Goal: Information Seeking & Learning: Compare options

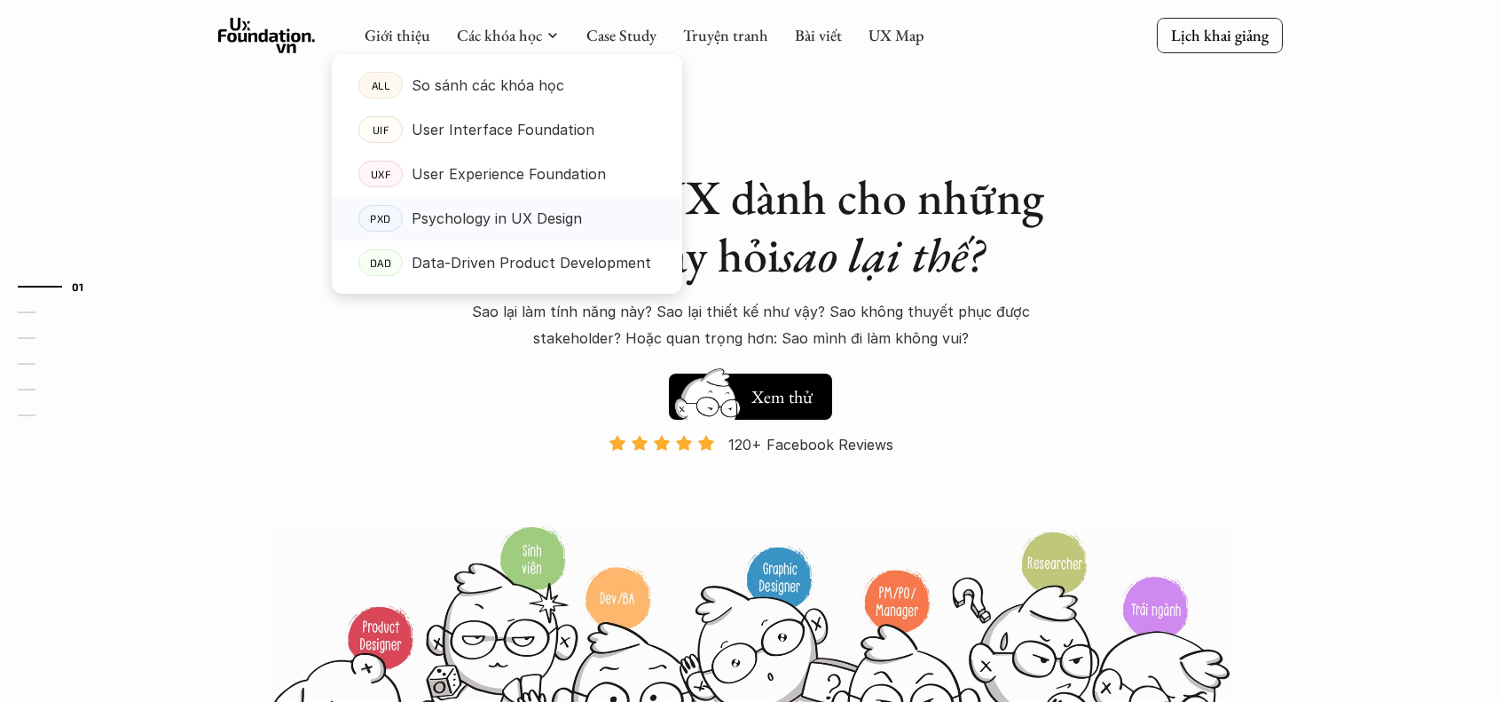
click at [507, 232] on p "Psychology in UX Design" at bounding box center [497, 218] width 170 height 27
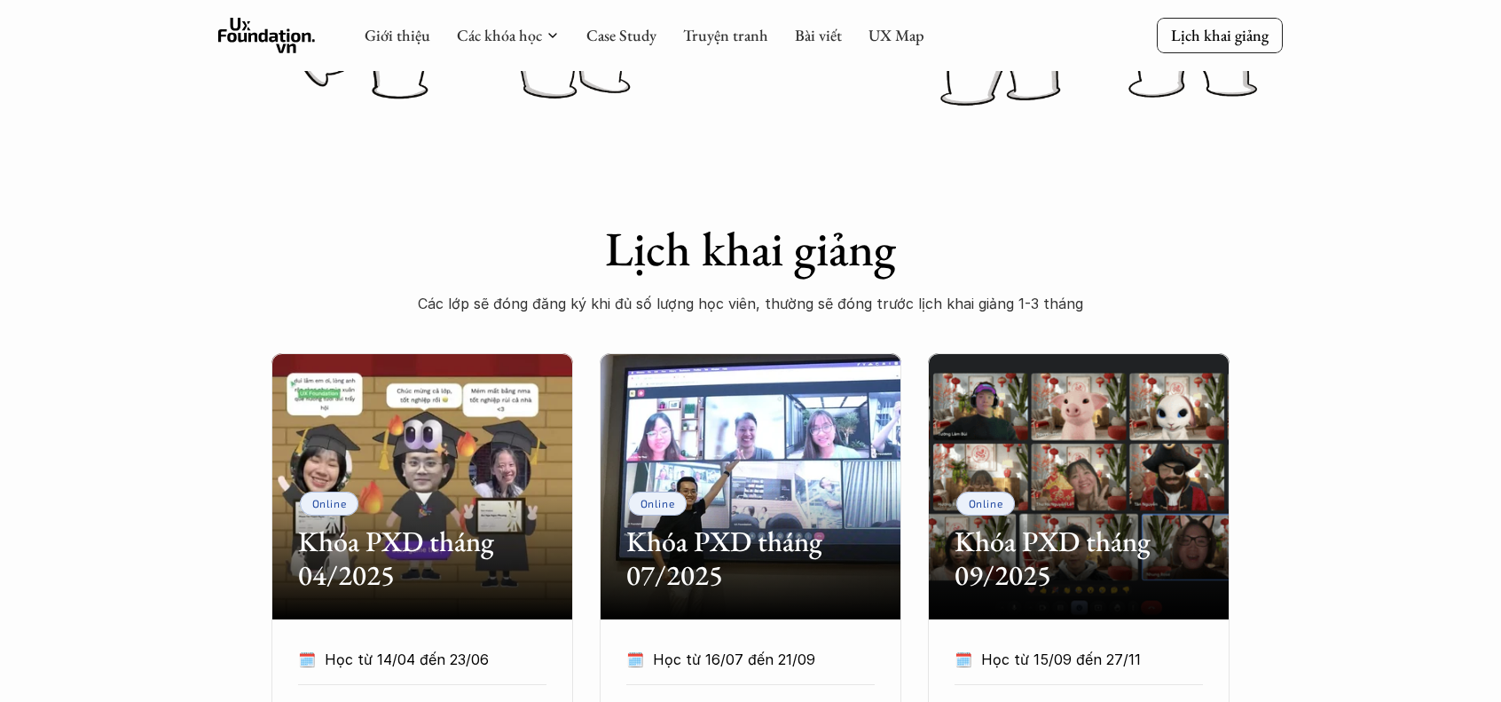
scroll to position [177, 0]
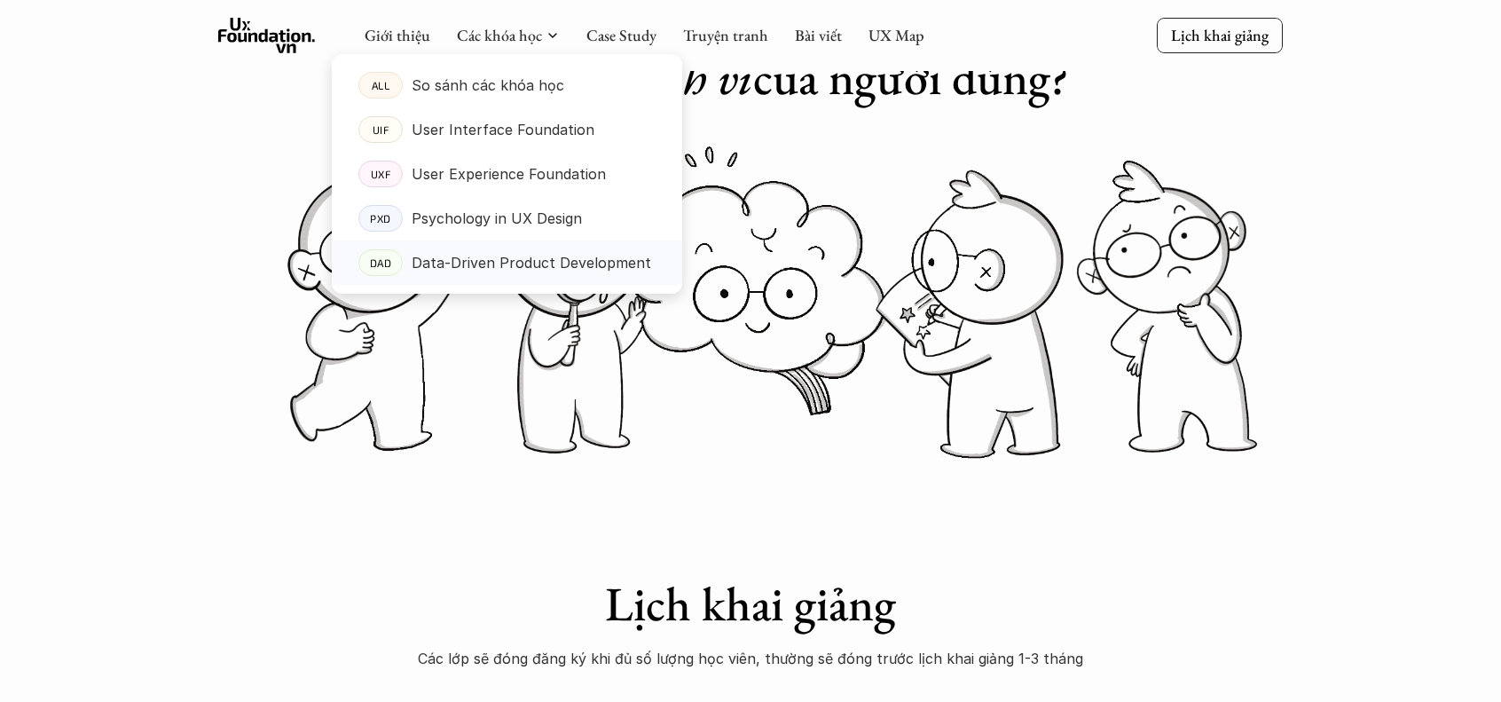
click at [468, 263] on p "Data-Driven Product Development" at bounding box center [532, 262] width 240 height 27
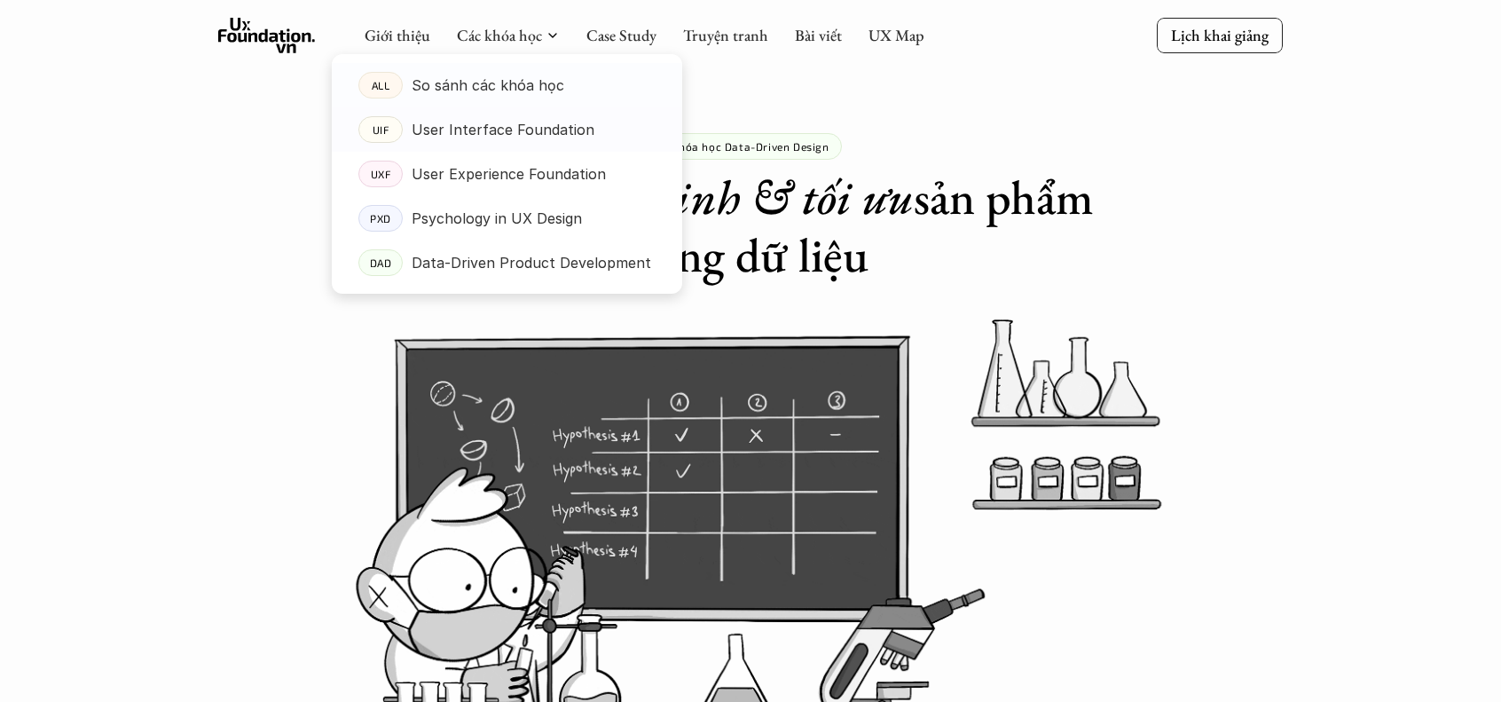
click at [481, 75] on p "So sánh các khóa học" at bounding box center [488, 85] width 153 height 27
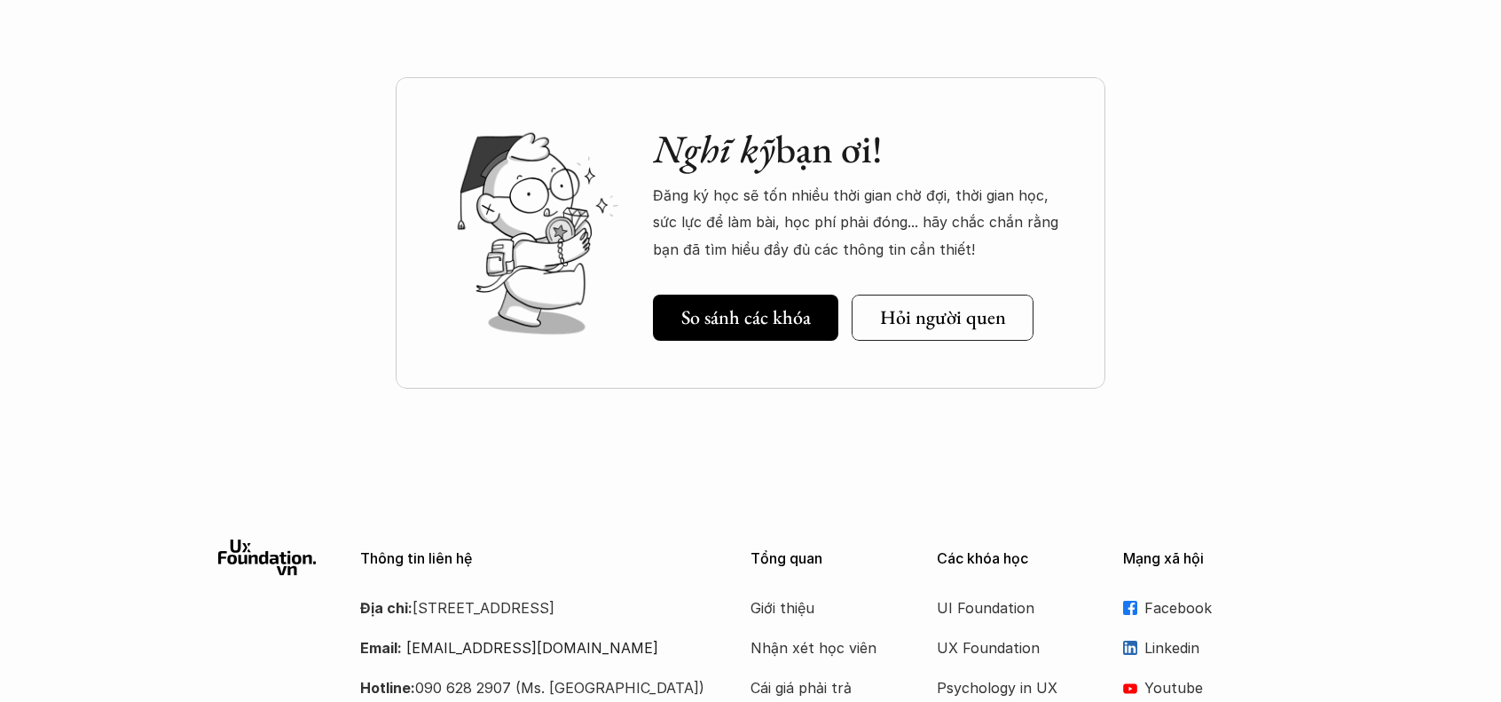
scroll to position [2554, 0]
